Goal: Information Seeking & Learning: Compare options

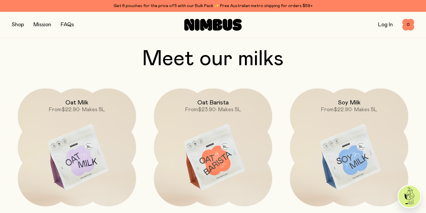
scroll to position [446, 0]
click at [86, 158] on img at bounding box center [77, 158] width 118 height 139
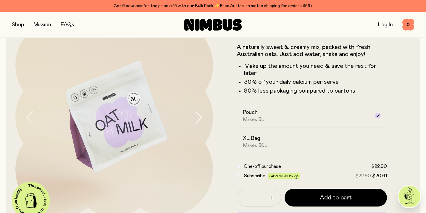
scroll to position [35, 0]
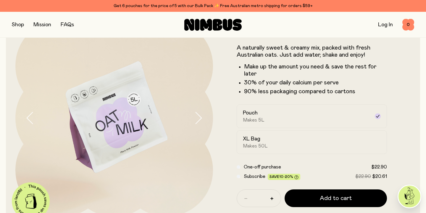
click at [378, 115] on icon at bounding box center [377, 116] width 5 height 5
click at [378, 117] on icon at bounding box center [377, 116] width 5 height 5
click at [263, 141] on div "XL Bag Makes 50L" at bounding box center [306, 143] width 127 height 14
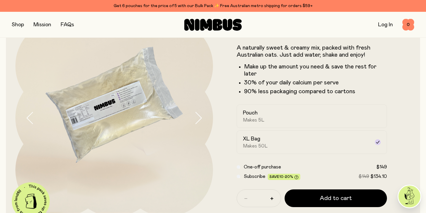
scroll to position [52, 0]
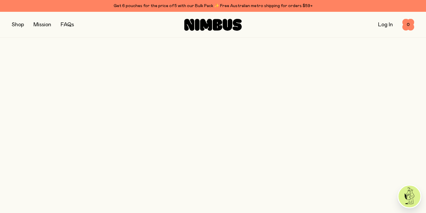
scroll to position [446, 0]
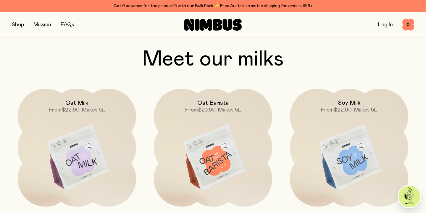
click at [343, 172] on img at bounding box center [349, 158] width 118 height 139
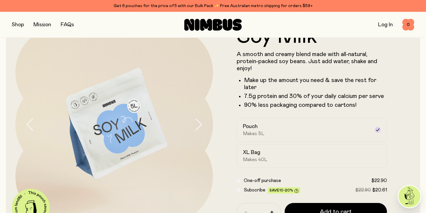
scroll to position [30, 0]
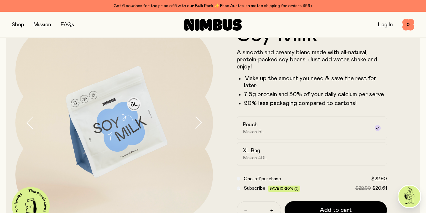
click at [249, 153] on h2 "XL Bag" at bounding box center [251, 150] width 17 height 7
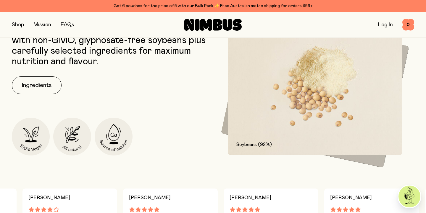
scroll to position [0, 0]
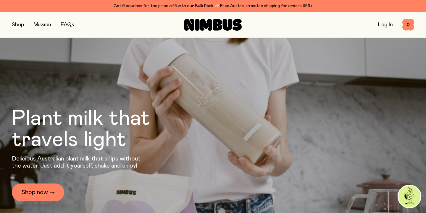
scroll to position [446, 0]
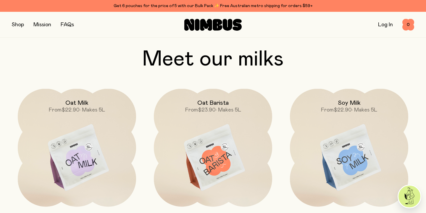
click at [218, 165] on img at bounding box center [213, 158] width 118 height 139
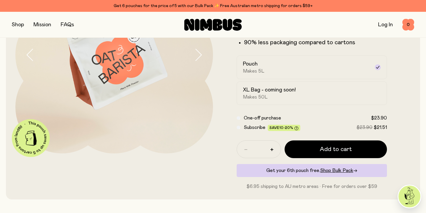
scroll to position [123, 0]
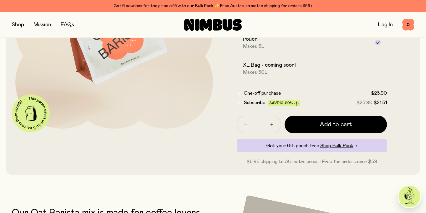
click at [249, 67] on h2 "XL Bag - coming soon!" at bounding box center [269, 65] width 53 height 7
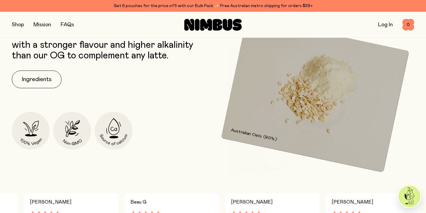
scroll to position [303, 0]
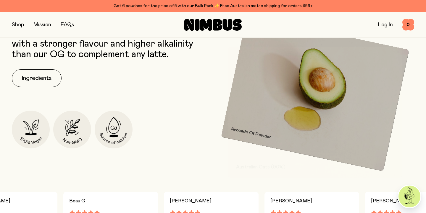
click at [34, 82] on button "Ingredients" at bounding box center [37, 78] width 50 height 18
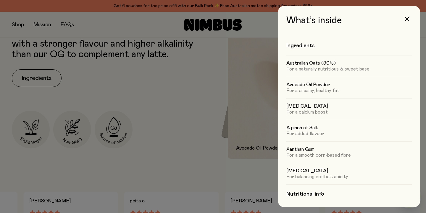
scroll to position [5, 0]
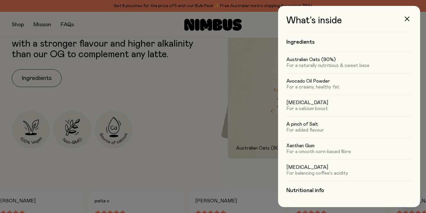
click at [409, 20] on icon "button" at bounding box center [406, 19] width 5 height 5
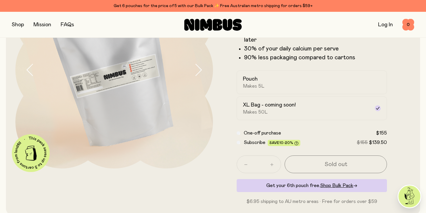
scroll to position [0, 0]
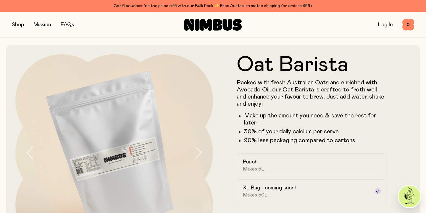
click at [20, 23] on button "button" at bounding box center [18, 25] width 12 height 8
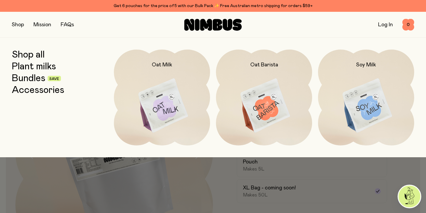
click at [163, 106] on img at bounding box center [162, 106] width 96 height 113
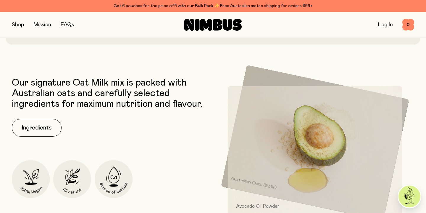
scroll to position [262, 0]
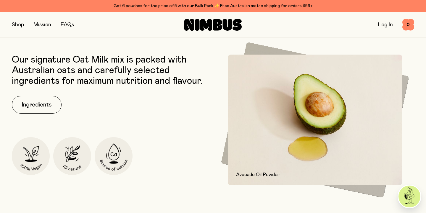
click at [30, 105] on button "Ingredients" at bounding box center [37, 105] width 50 height 18
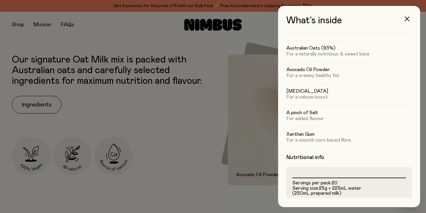
scroll to position [0, 0]
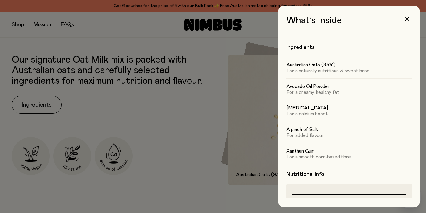
click at [409, 20] on icon "button" at bounding box center [406, 19] width 5 height 5
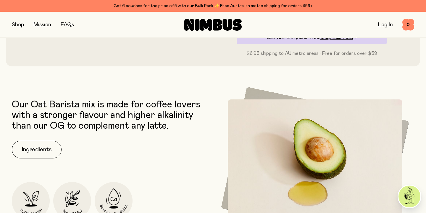
scroll to position [243, 0]
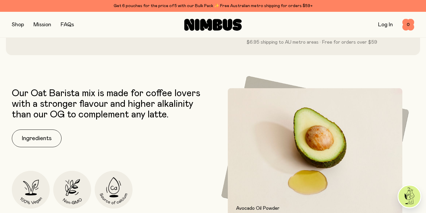
click at [43, 138] on button "Ingredients" at bounding box center [37, 139] width 50 height 18
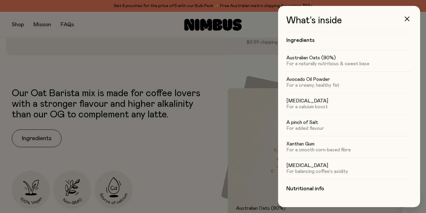
scroll to position [0, 0]
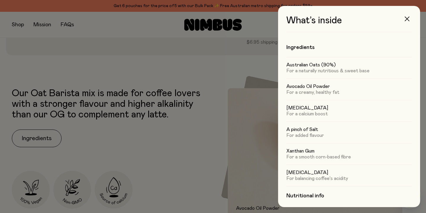
click at [407, 19] on icon "button" at bounding box center [406, 19] width 5 height 5
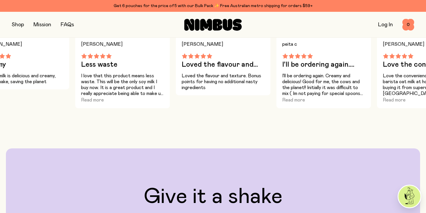
scroll to position [460, 0]
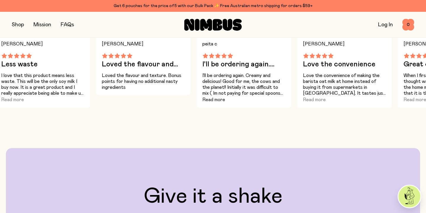
click at [221, 100] on button "Read more" at bounding box center [213, 99] width 23 height 7
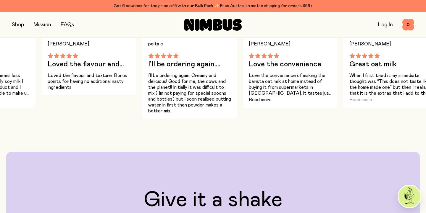
click at [263, 100] on button "Read more" at bounding box center [260, 99] width 23 height 7
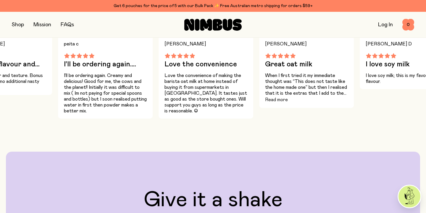
click at [277, 100] on button "Read more" at bounding box center [276, 99] width 23 height 7
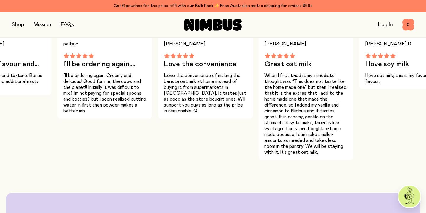
click at [393, 74] on p "I love soy milk; this is my favourite flavour." at bounding box center [406, 79] width 83 height 12
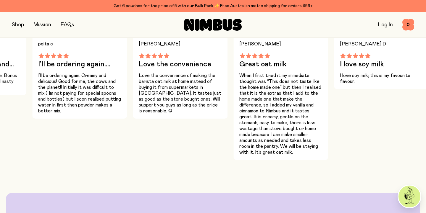
click at [348, 77] on p "I love soy milk; this is my favourite flavour." at bounding box center [381, 79] width 83 height 12
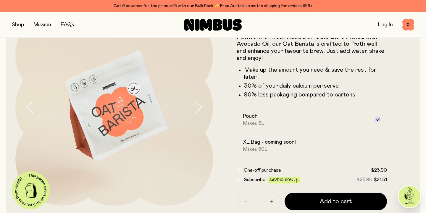
scroll to position [0, 0]
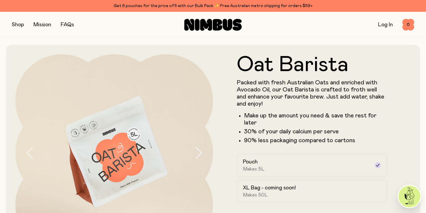
click at [21, 25] on button "button" at bounding box center [18, 25] width 12 height 8
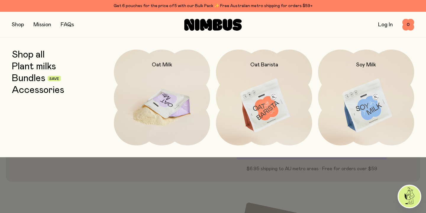
scroll to position [109, 0]
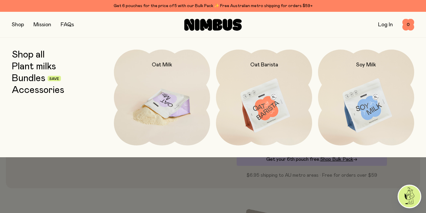
click at [171, 105] on img at bounding box center [162, 106] width 96 height 113
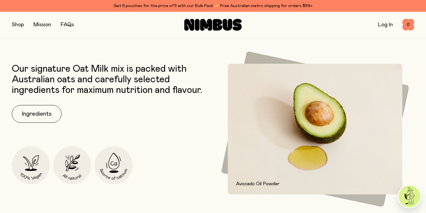
scroll to position [253, 0]
click at [46, 111] on button "Ingredients" at bounding box center [37, 114] width 50 height 18
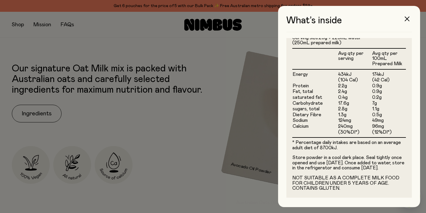
scroll to position [174, 0]
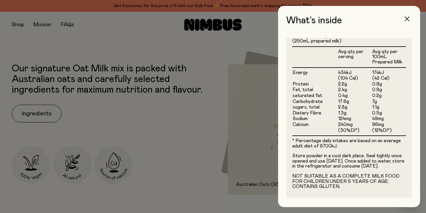
click at [408, 17] on icon "button" at bounding box center [406, 19] width 5 height 5
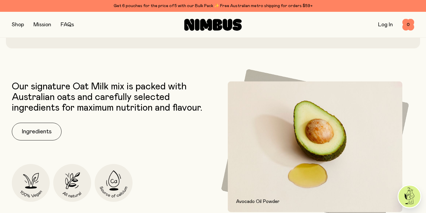
scroll to position [228, 0]
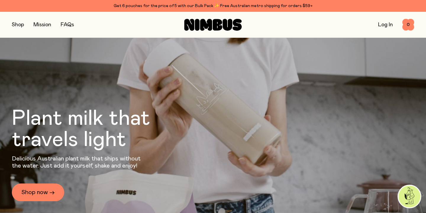
scroll to position [446, 0]
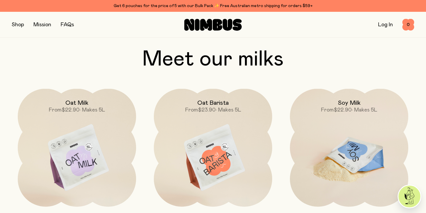
click at [357, 157] on img at bounding box center [349, 158] width 118 height 139
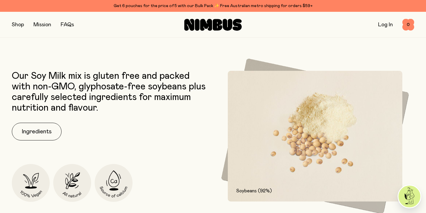
scroll to position [270, 0]
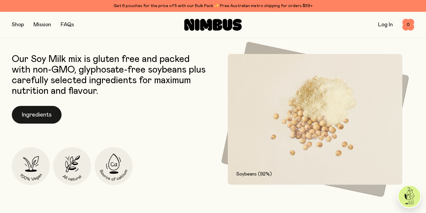
click at [40, 115] on button "Ingredients" at bounding box center [37, 115] width 50 height 18
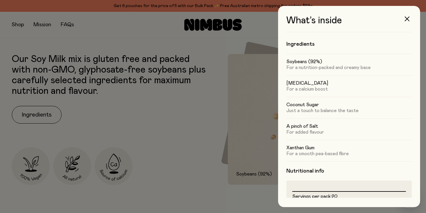
scroll to position [1, 0]
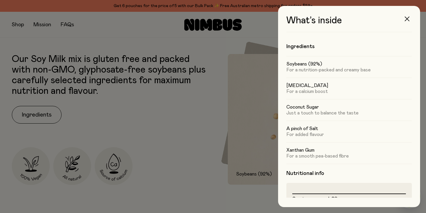
click at [405, 19] on icon "button" at bounding box center [406, 19] width 5 height 5
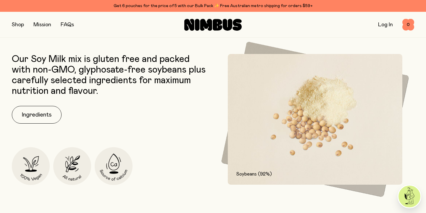
click at [16, 24] on button "button" at bounding box center [18, 25] width 12 height 8
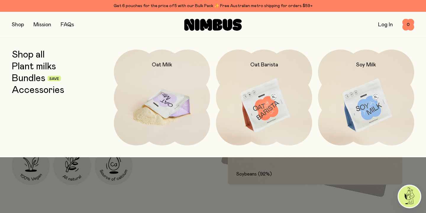
click at [156, 111] on img at bounding box center [162, 106] width 96 height 113
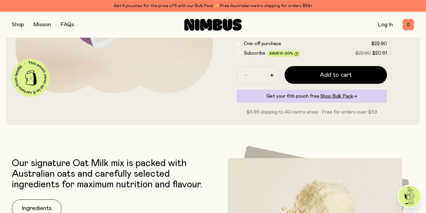
scroll to position [254, 0]
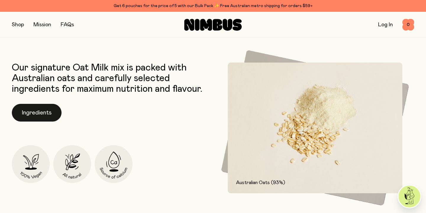
click at [37, 110] on button "Ingredients" at bounding box center [37, 113] width 50 height 18
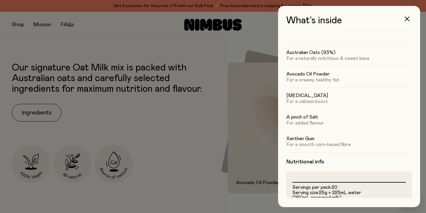
scroll to position [0, 0]
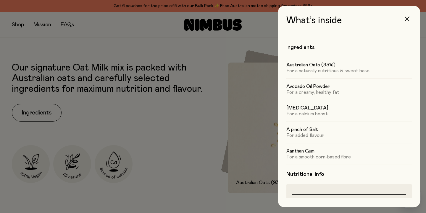
click at [406, 19] on icon "button" at bounding box center [406, 19] width 5 height 5
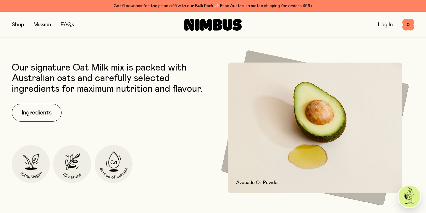
click at [17, 25] on button "button" at bounding box center [18, 25] width 12 height 8
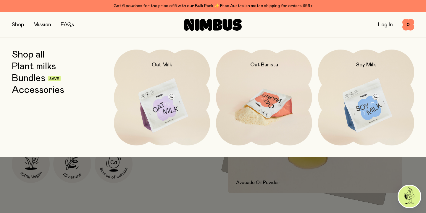
click at [270, 106] on img at bounding box center [264, 106] width 96 height 113
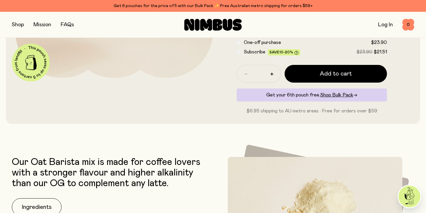
scroll to position [231, 0]
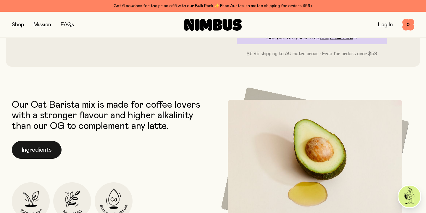
click at [28, 150] on button "Ingredients" at bounding box center [37, 150] width 50 height 18
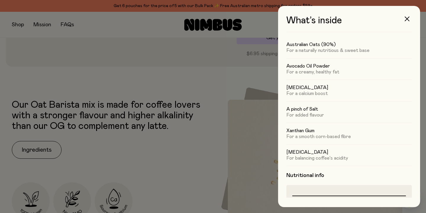
scroll to position [21, 0]
click at [407, 18] on icon "button" at bounding box center [406, 19] width 5 height 5
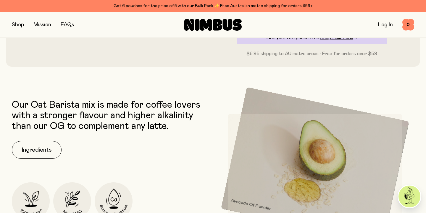
click at [20, 25] on button "button" at bounding box center [18, 25] width 12 height 8
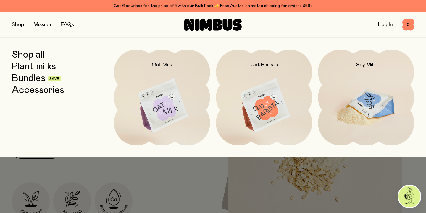
click at [378, 95] on img at bounding box center [366, 106] width 96 height 113
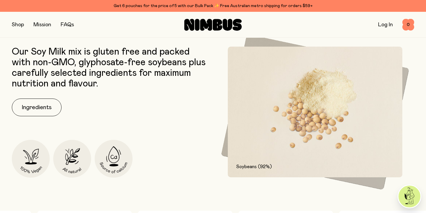
scroll to position [279, 0]
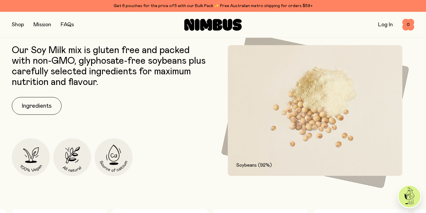
click at [34, 161] on img at bounding box center [31, 158] width 38 height 38
click at [42, 106] on button "Ingredients" at bounding box center [37, 106] width 50 height 18
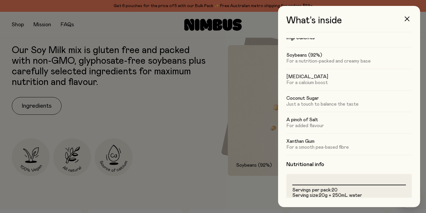
scroll to position [0, 0]
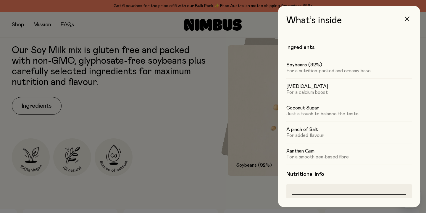
click at [409, 17] on button "button" at bounding box center [407, 19] width 14 height 14
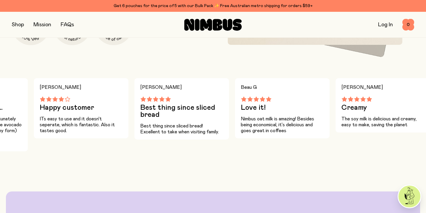
scroll to position [431, 0]
